Goal: Check status: Check status

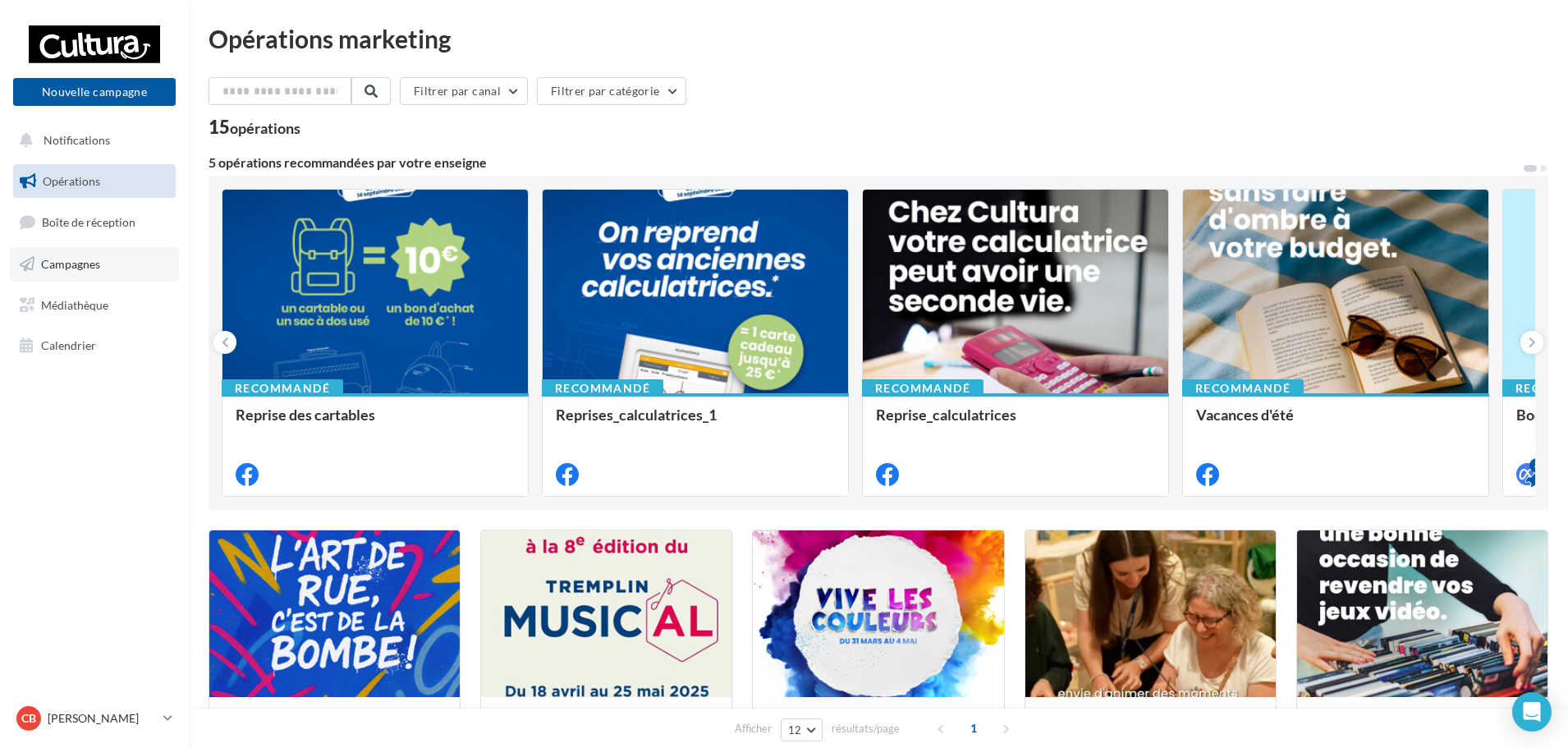
click at [90, 263] on span "Campagnes" at bounding box center [71, 263] width 59 height 14
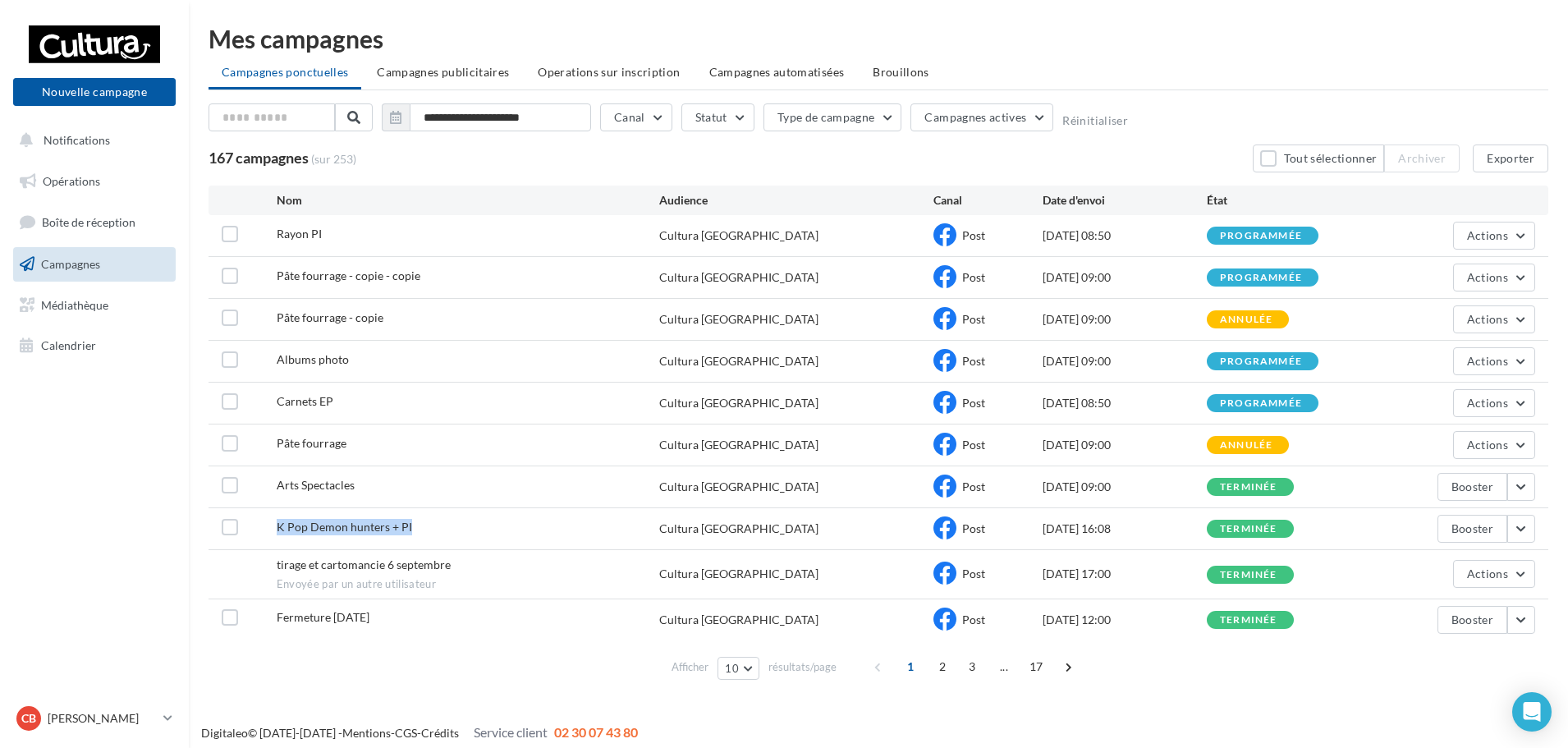
drag, startPoint x: 402, startPoint y: 524, endPoint x: 273, endPoint y: 523, distance: 129.0
click at [273, 523] on div "K Pop Demon hunters + PI Cultura Salaise-[GEOGRAPHIC_DATA] Post [DATE] 16:08 te…" at bounding box center [878, 529] width 1340 height 42
click at [462, 534] on div "K Pop Demon hunters + PI" at bounding box center [468, 529] width 383 height 21
drag, startPoint x: 367, startPoint y: 489, endPoint x: 281, endPoint y: 482, distance: 86.3
click at [281, 482] on div "Arts Spectacles" at bounding box center [468, 488] width 383 height 21
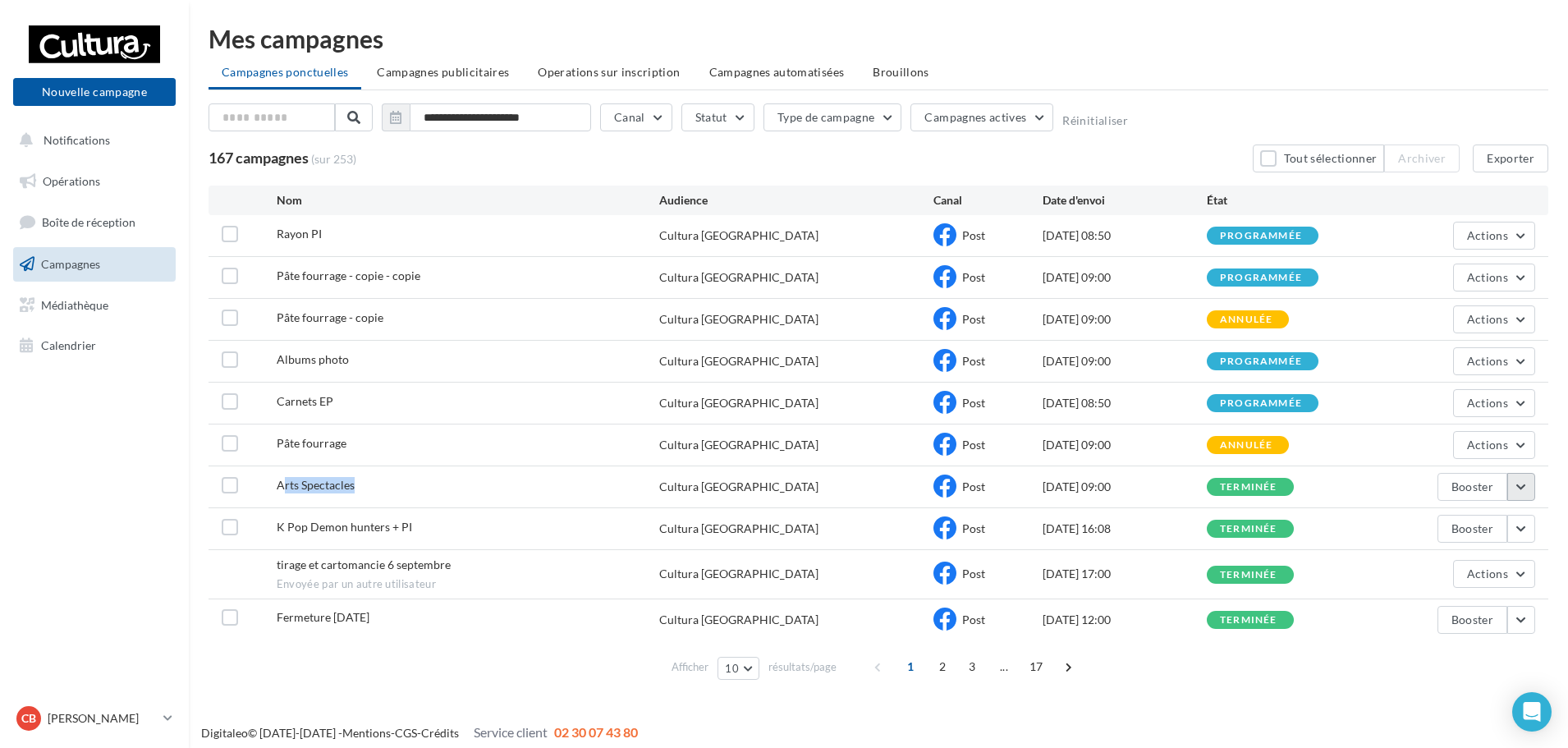
click at [1525, 488] on button "button" at bounding box center [1522, 487] width 28 height 28
click at [1477, 523] on button "Voir les résultats" at bounding box center [1453, 524] width 164 height 42
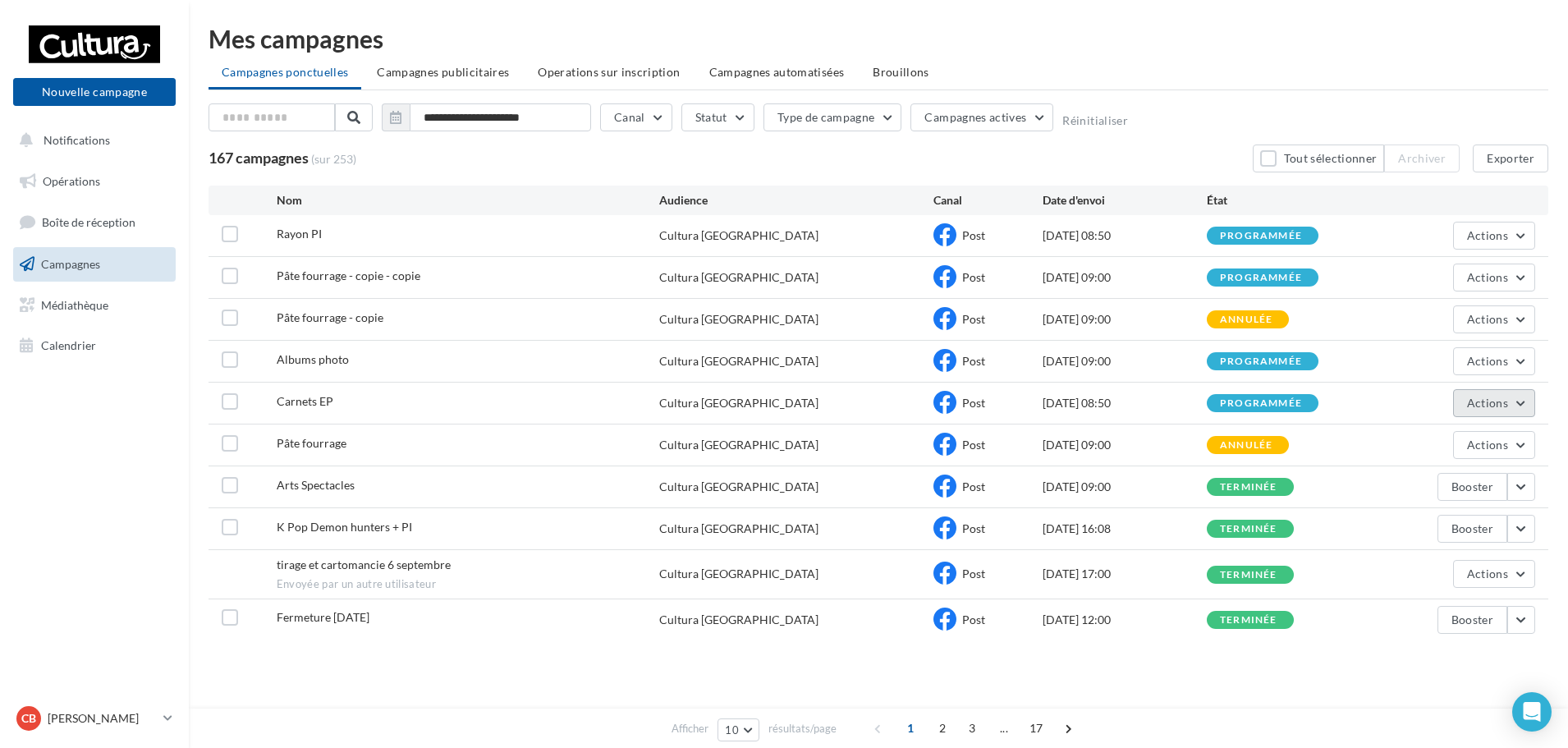
click at [1524, 403] on button "Actions" at bounding box center [1493, 403] width 82 height 28
click at [1471, 439] on button "Voir les résultats" at bounding box center [1453, 441] width 164 height 42
click at [1496, 370] on button "Actions" at bounding box center [1493, 361] width 82 height 28
click at [1470, 400] on button "Voir les résultats" at bounding box center [1453, 399] width 164 height 42
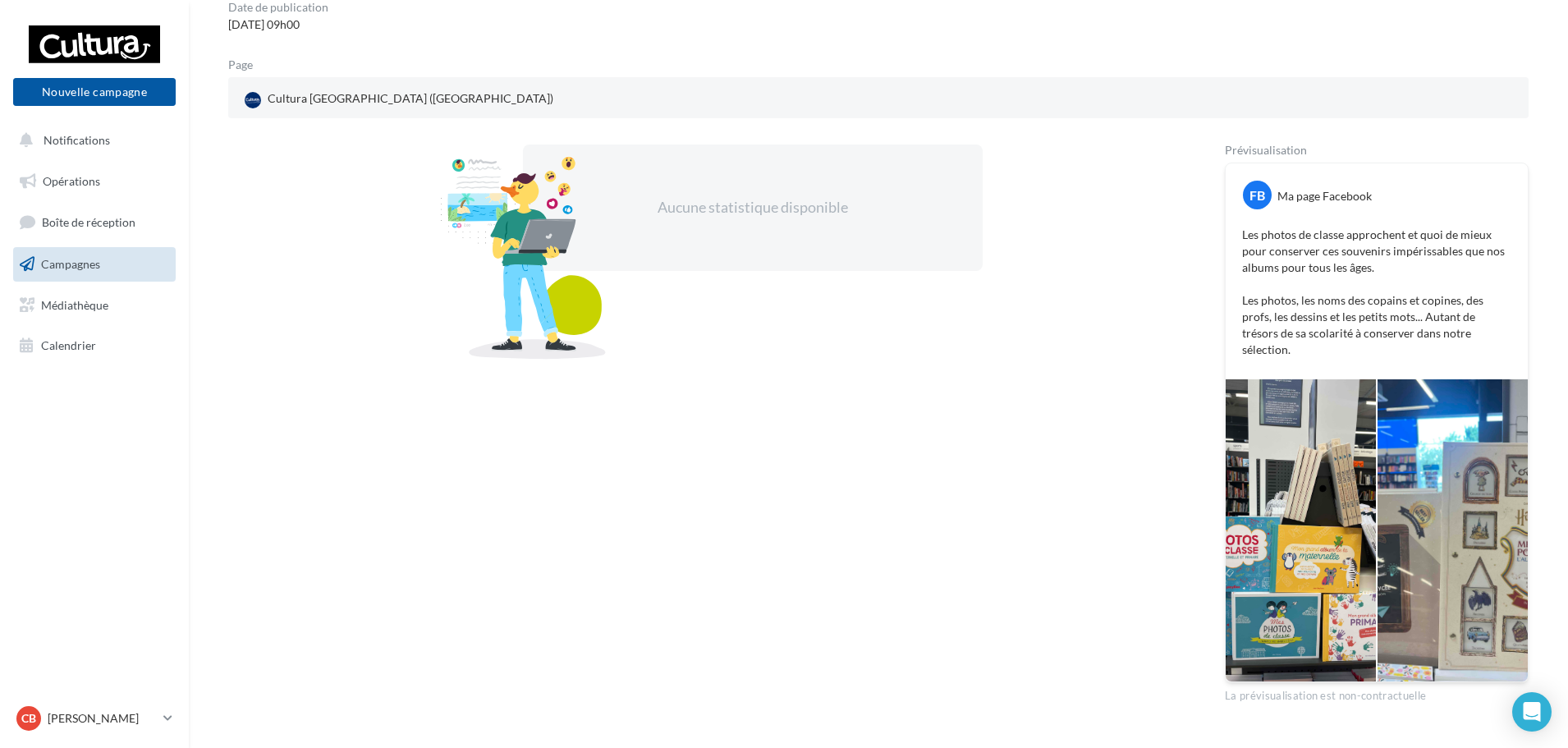
scroll to position [204, 0]
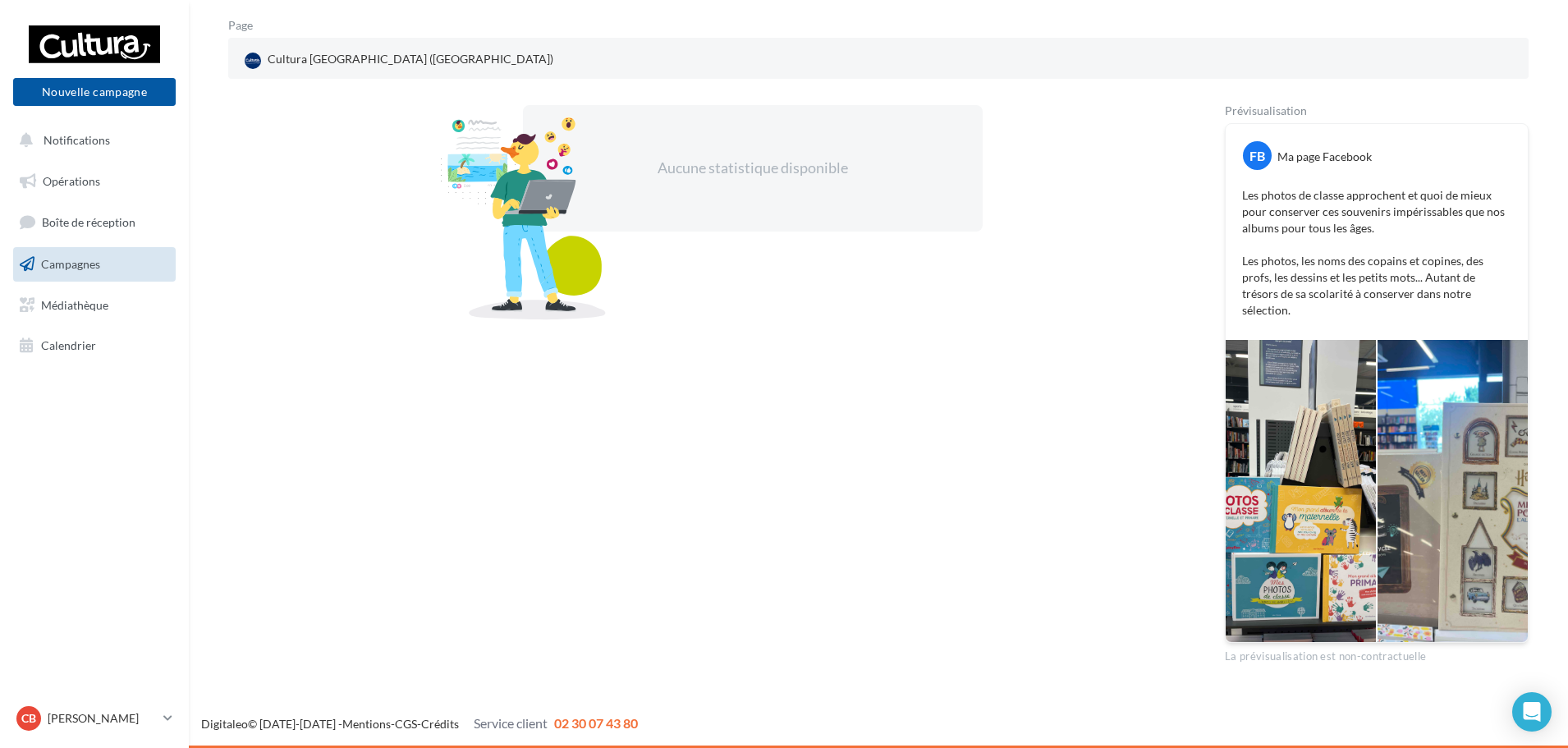
click at [1313, 540] on div at bounding box center [1300, 490] width 150 height 302
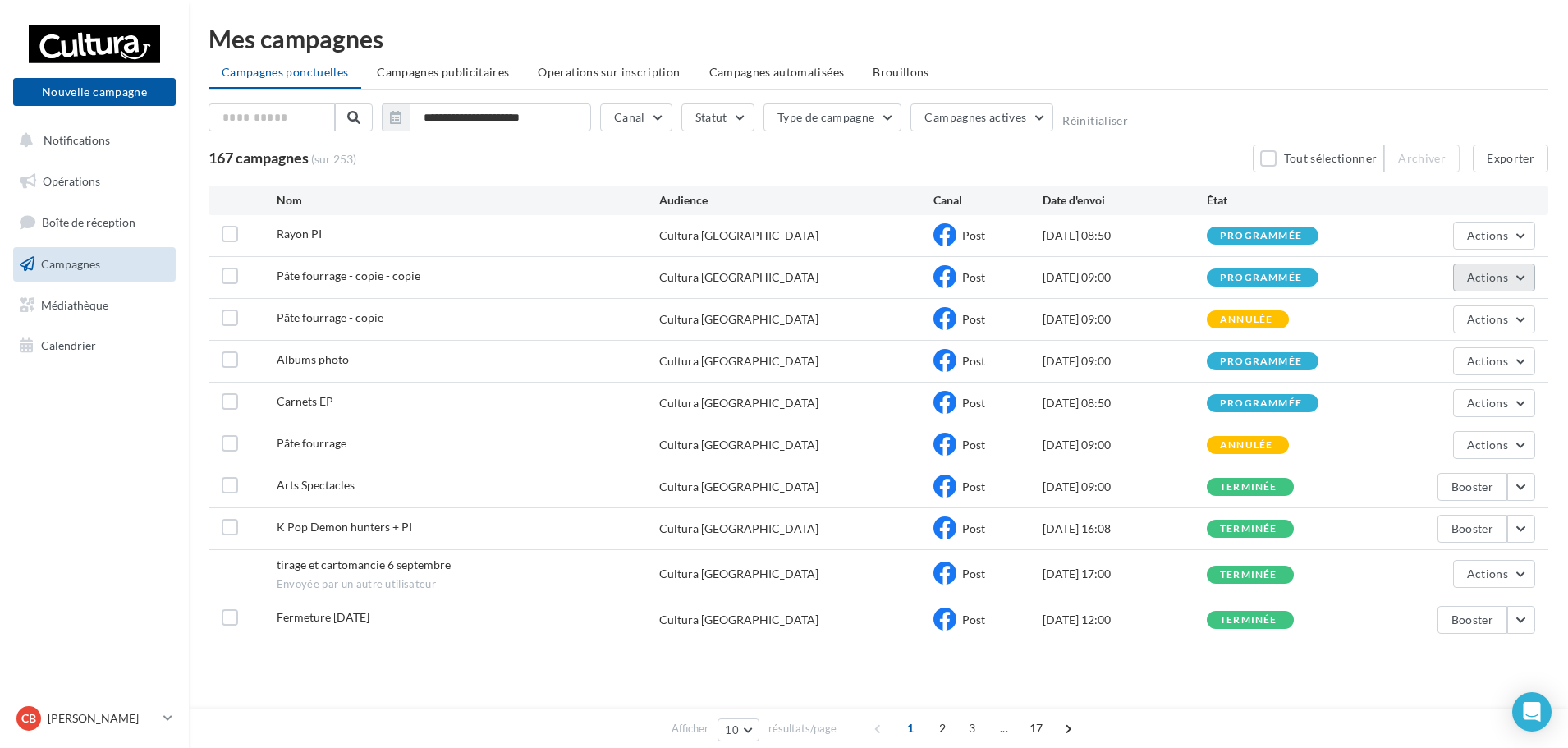
click at [1524, 274] on button "Actions" at bounding box center [1493, 277] width 82 height 28
click at [1402, 326] on button "Voir les résultats" at bounding box center [1453, 315] width 164 height 42
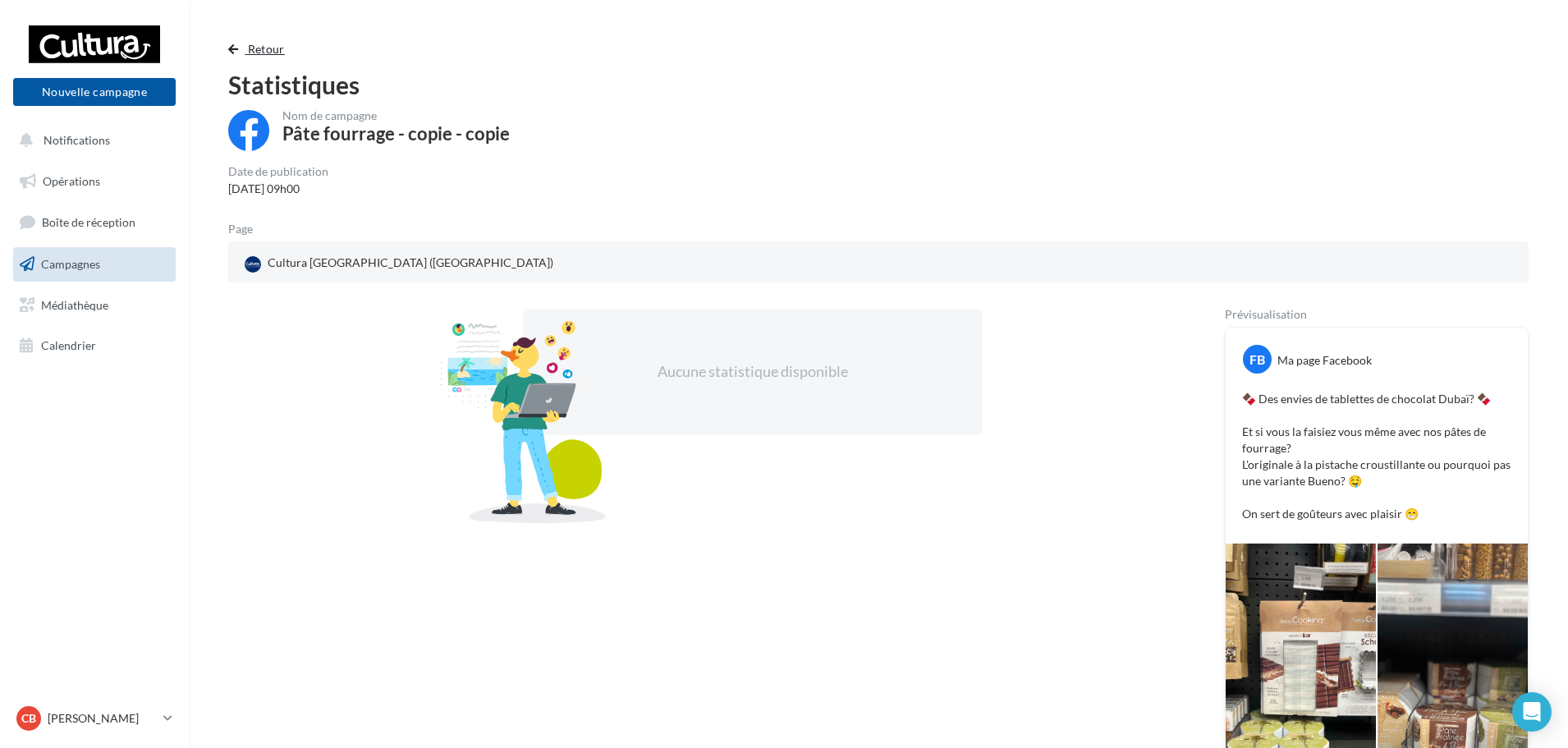
click at [259, 45] on span "Retour" at bounding box center [266, 48] width 37 height 14
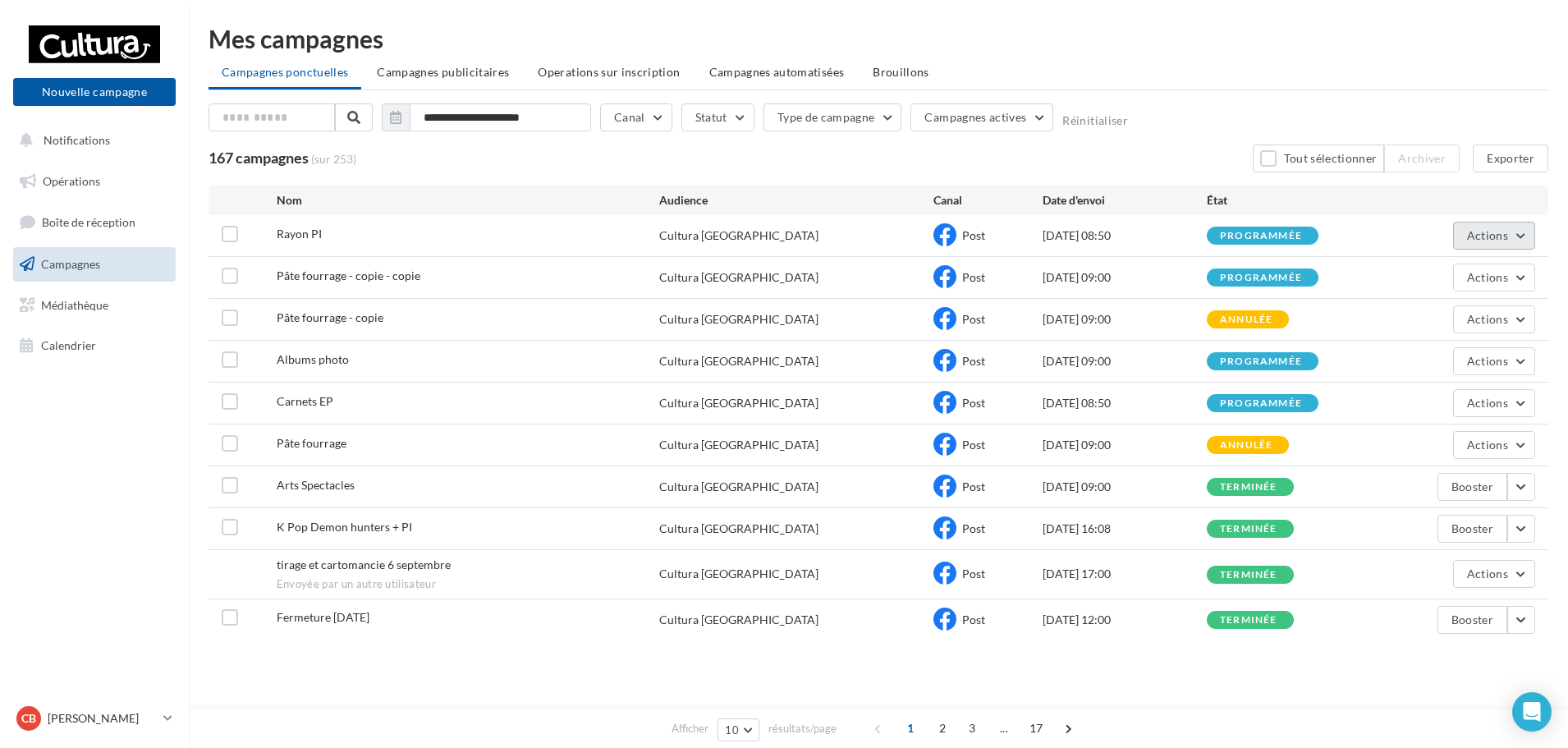
click at [1497, 233] on span "Actions" at bounding box center [1488, 235] width 42 height 14
click at [1457, 290] on button "Voir les résultats" at bounding box center [1453, 274] width 164 height 42
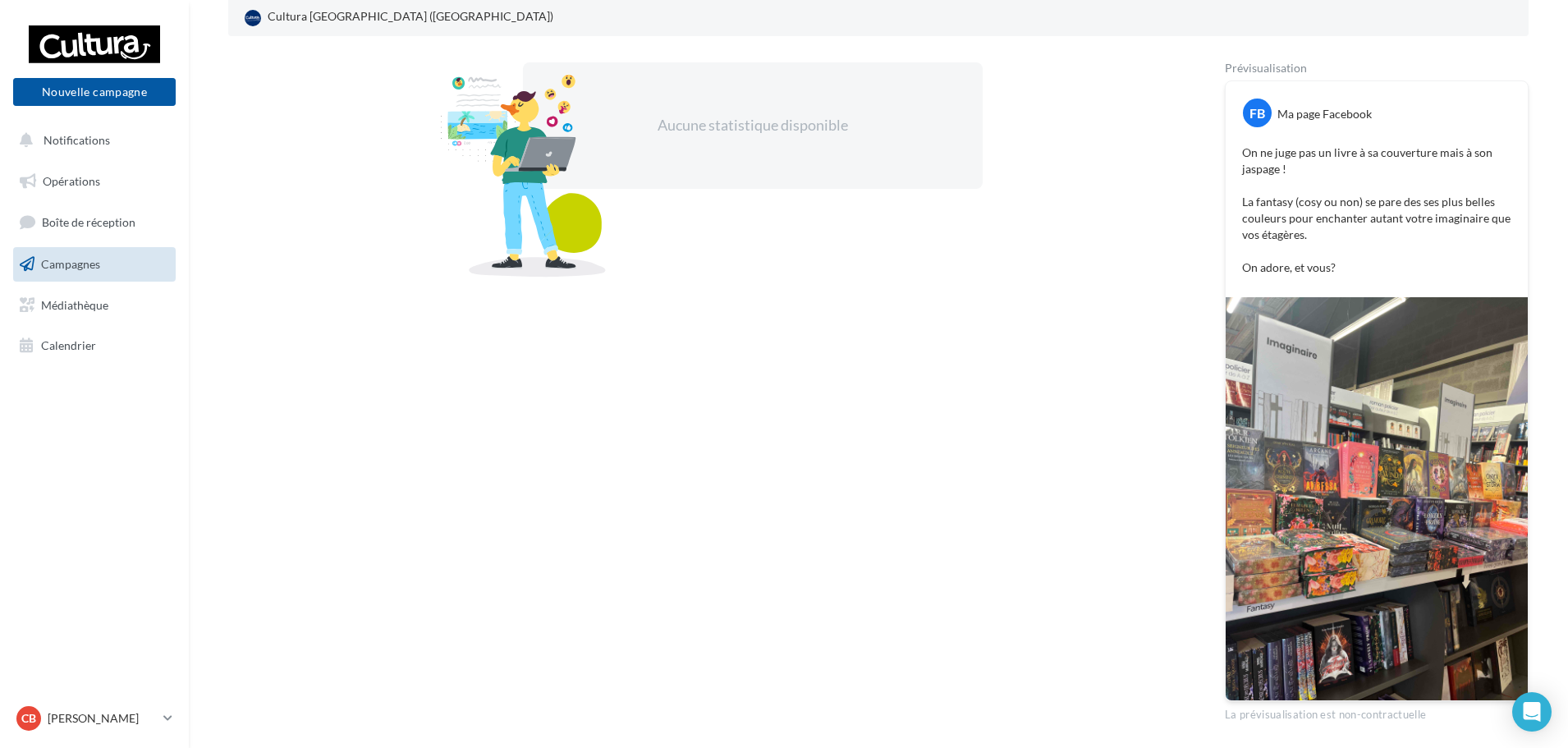
scroll to position [305, 0]
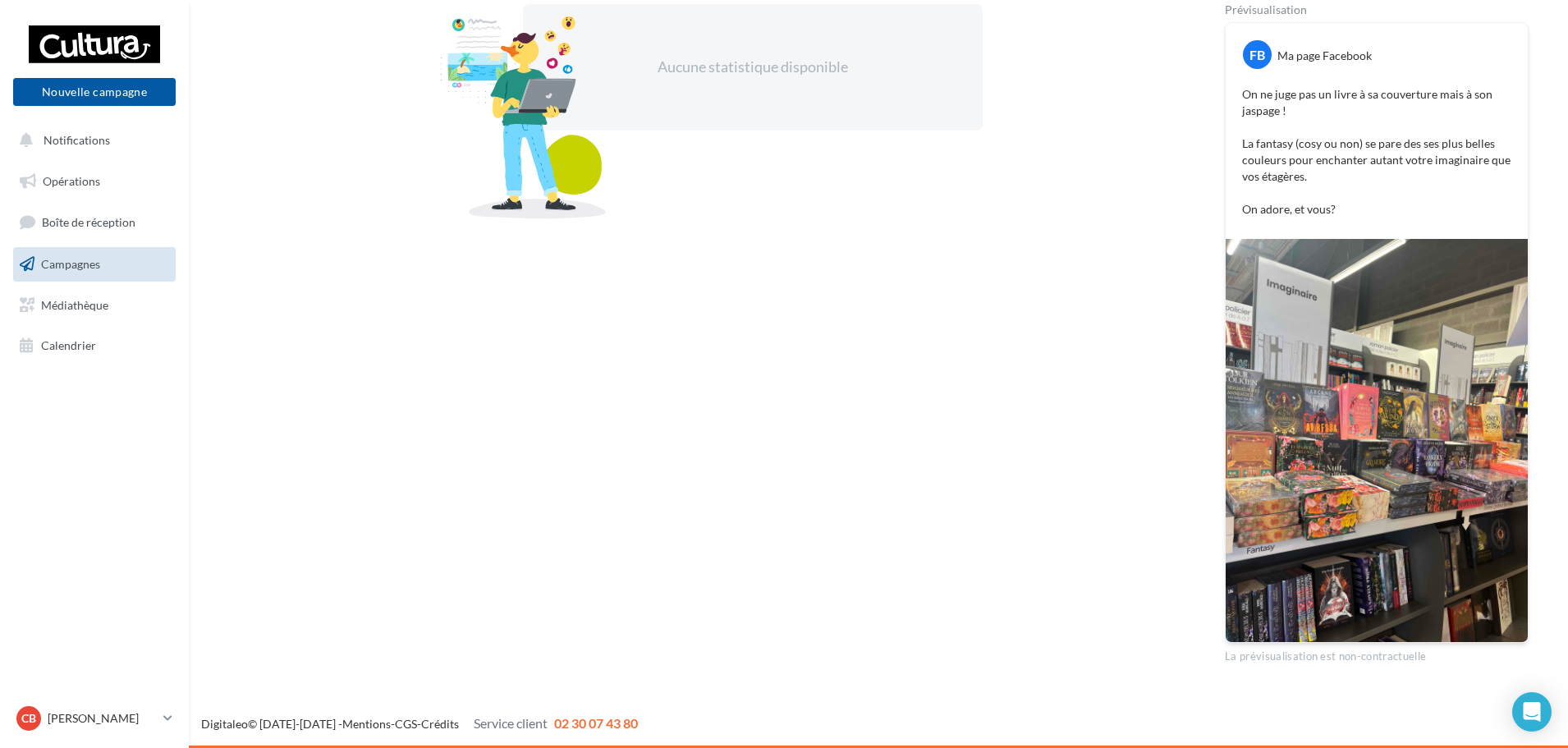
click at [1379, 482] on img at bounding box center [1376, 440] width 302 height 403
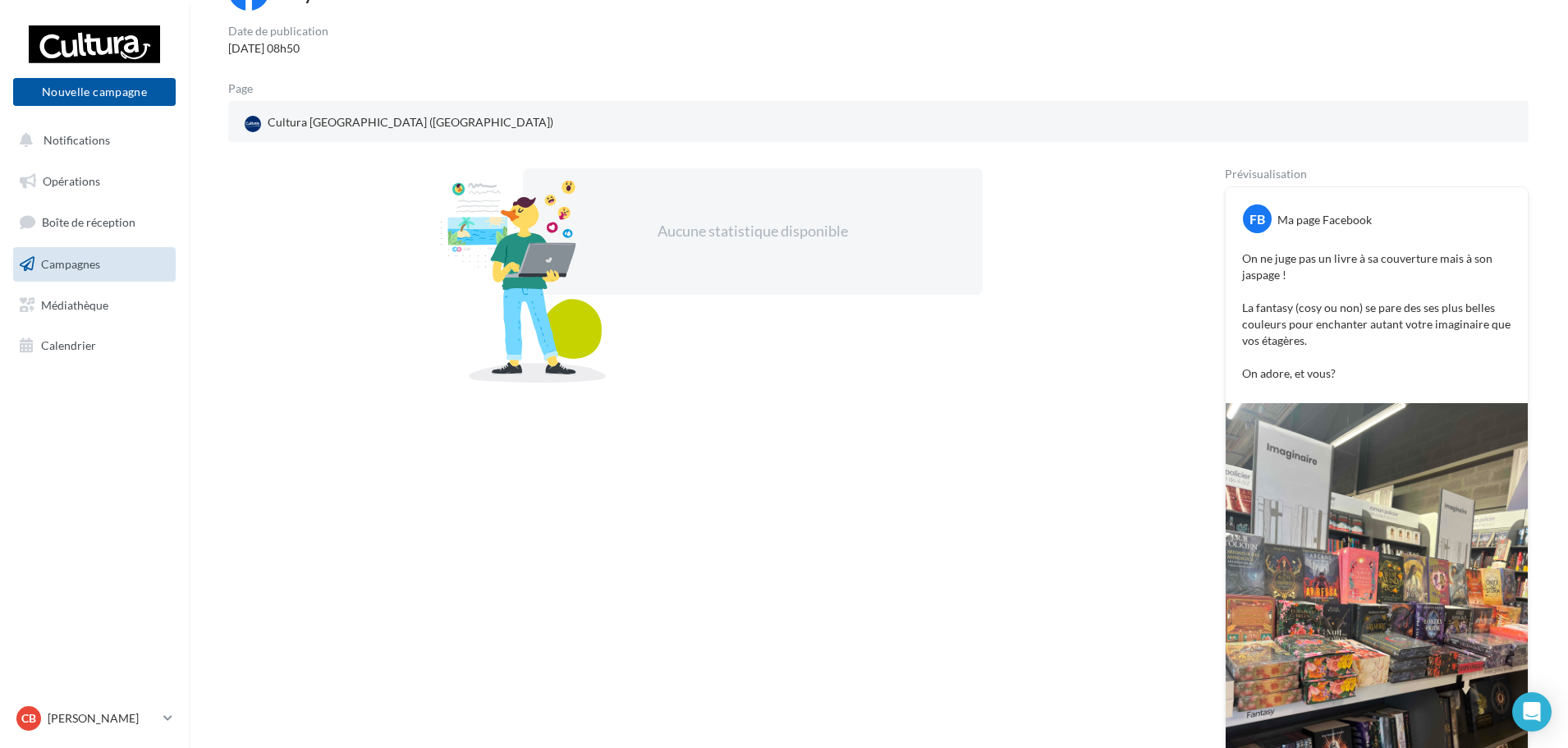
click at [1085, 357] on div "Aucune statistique disponible" at bounding box center [700, 498] width 944 height 660
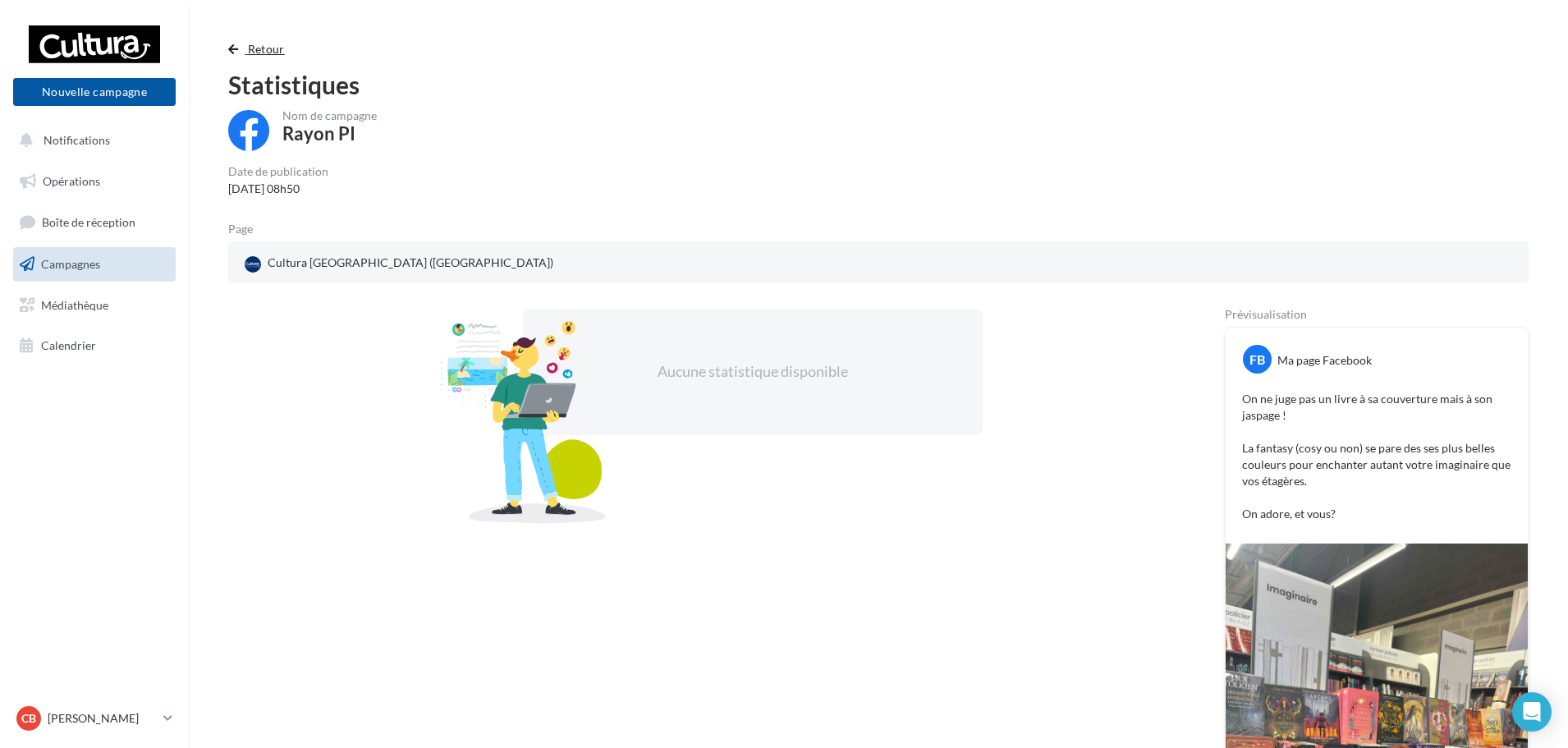
click at [259, 42] on span "Retour" at bounding box center [266, 48] width 37 height 14
